Goal: Task Accomplishment & Management: Use online tool/utility

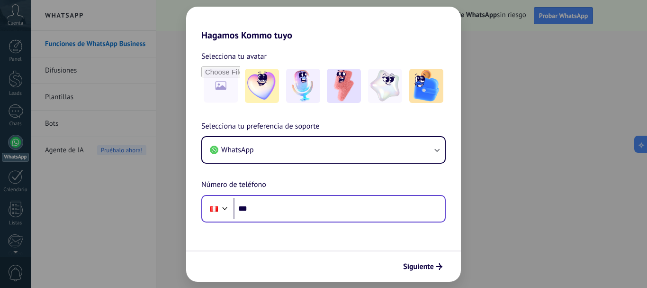
click at [335, 215] on div "Phone ***" at bounding box center [323, 208] width 244 height 27
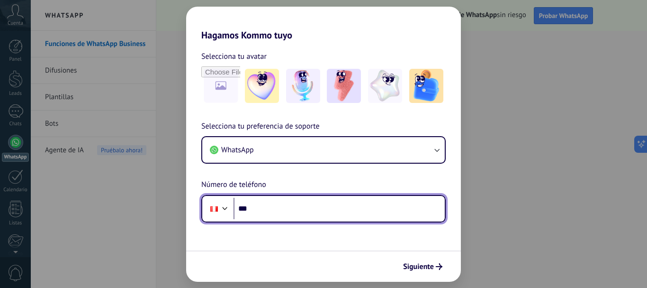
click at [335, 212] on input "***" at bounding box center [339, 209] width 211 height 22
type input "**********"
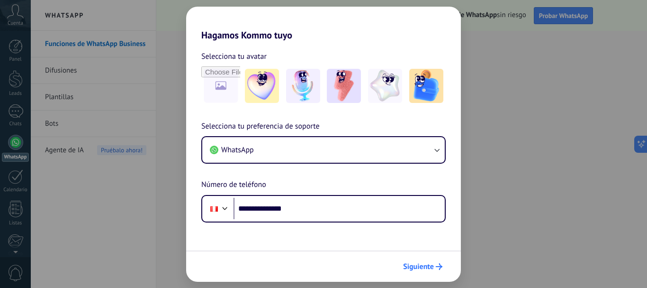
click at [422, 265] on span "Siguiente" at bounding box center [418, 266] width 31 height 7
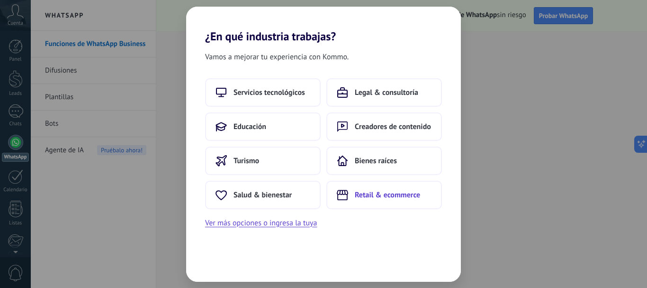
click at [382, 198] on span "Retail & ecommerce" at bounding box center [387, 194] width 65 height 9
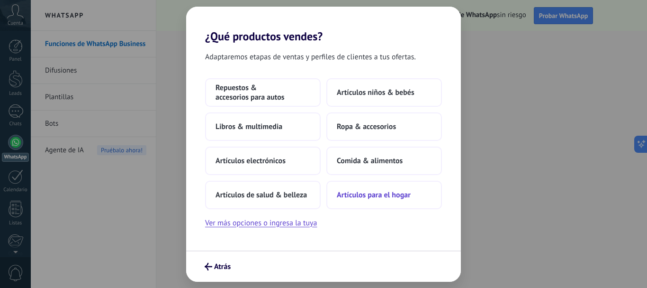
click at [381, 195] on span "Artículos para el hogar" at bounding box center [374, 194] width 74 height 9
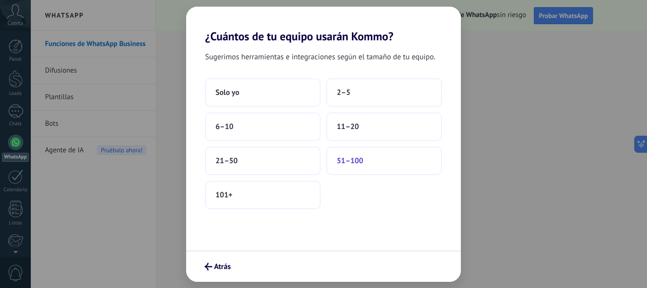
click at [359, 163] on span "51–100" at bounding box center [350, 160] width 27 height 9
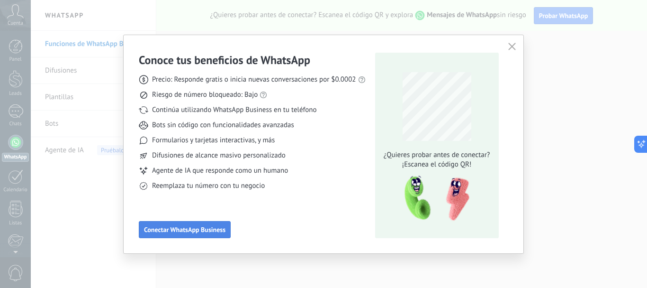
click at [213, 231] on span "Conectar WhatsApp Business" at bounding box center [184, 229] width 81 height 7
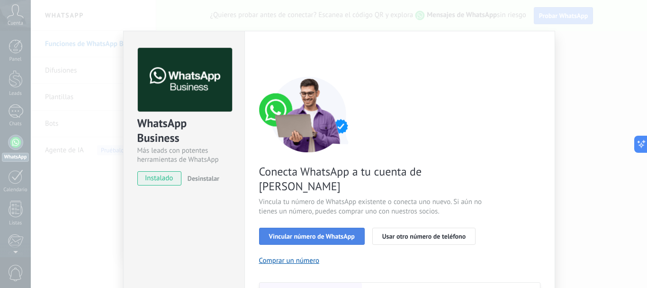
click at [333, 233] on span "Vincular número de WhatsApp" at bounding box center [312, 236] width 86 height 7
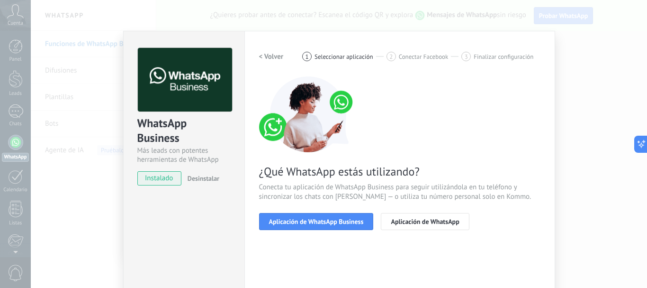
click at [333, 225] on span "Aplicación de WhatsApp Business" at bounding box center [316, 221] width 95 height 7
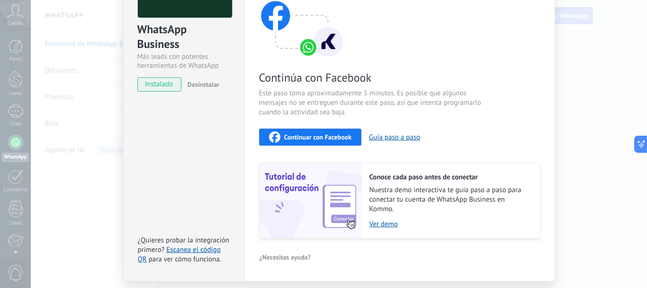
scroll to position [95, 0]
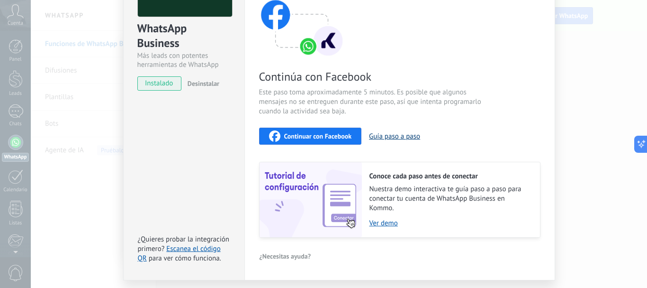
click at [398, 133] on button "Guía paso a paso" at bounding box center [394, 136] width 51 height 9
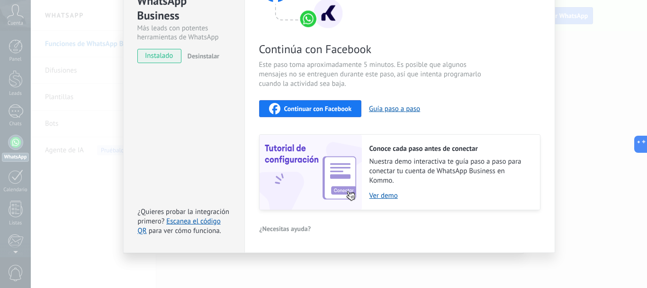
scroll to position [0, 0]
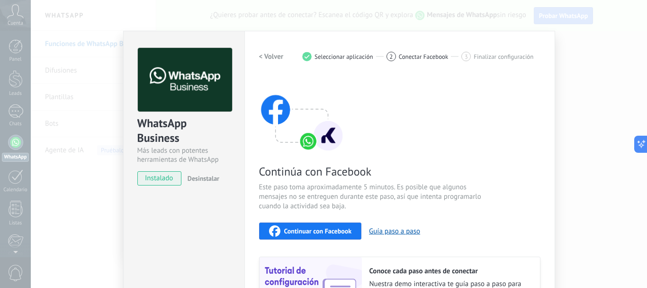
click at [155, 177] on span "instalado" at bounding box center [159, 178] width 43 height 14
click at [159, 181] on span "instalado" at bounding box center [159, 178] width 43 height 14
click at [163, 182] on span "instalado" at bounding box center [159, 178] width 43 height 14
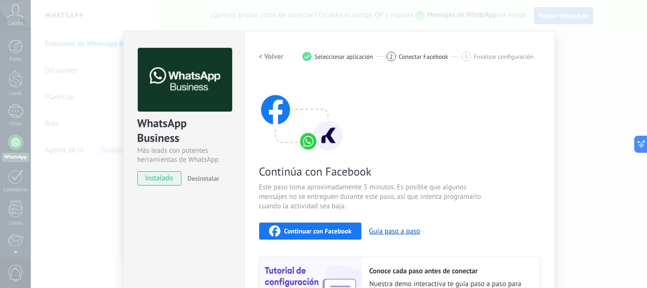
click at [159, 179] on span "instalado" at bounding box center [159, 178] width 43 height 14
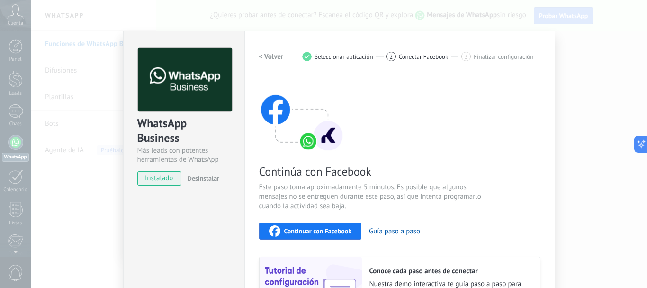
click at [159, 179] on span "instalado" at bounding box center [159, 178] width 43 height 14
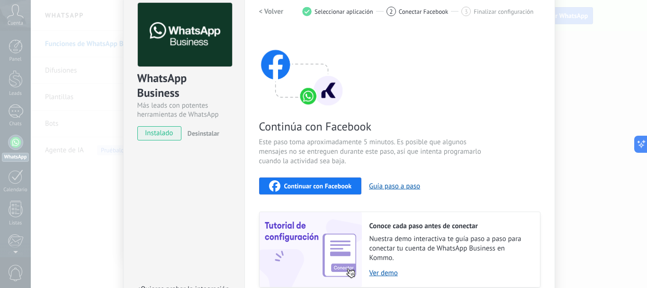
scroll to position [122, 0]
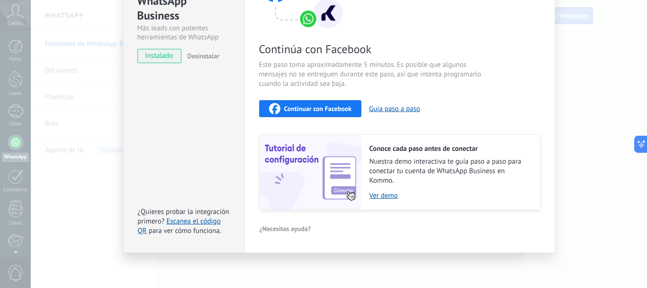
click at [162, 58] on span "instalado" at bounding box center [159, 56] width 43 height 14
click at [190, 223] on link "Escanea el código QR" at bounding box center [179, 225] width 83 height 18
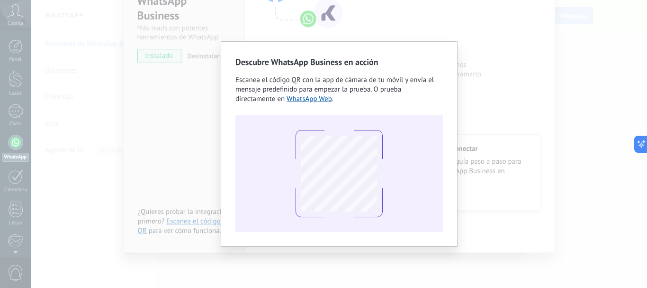
drag, startPoint x: 525, startPoint y: 171, endPoint x: 519, endPoint y: 183, distance: 13.8
click at [526, 171] on div "Descubre WhatsApp Business en acción Escanea el código QR con la app de cámara …" at bounding box center [339, 144] width 616 height 288
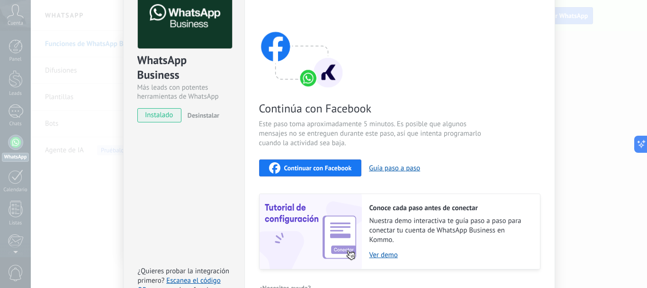
scroll to position [0, 0]
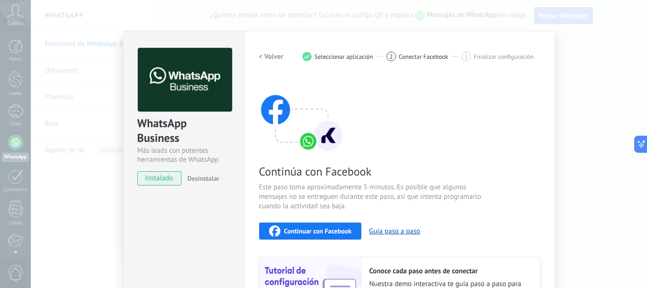
click at [289, 224] on button "Continuar con Facebook" at bounding box center [310, 230] width 103 height 17
